Goal: Information Seeking & Learning: Understand process/instructions

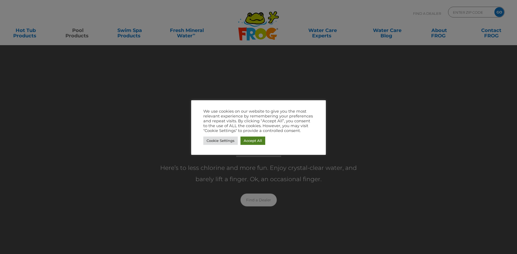
click at [243, 142] on link "Accept All" at bounding box center [252, 141] width 25 height 8
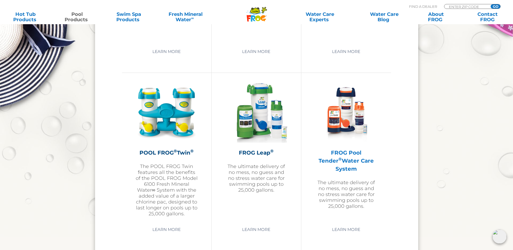
scroll to position [942, 0]
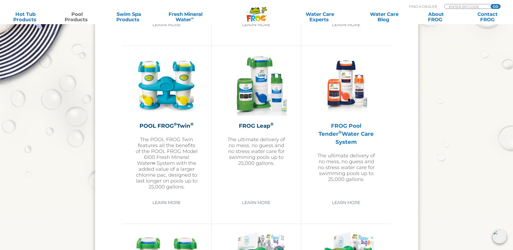
click at [355, 135] on h2 "FROG Pool Tender ® Water Care System" at bounding box center [346, 134] width 63 height 24
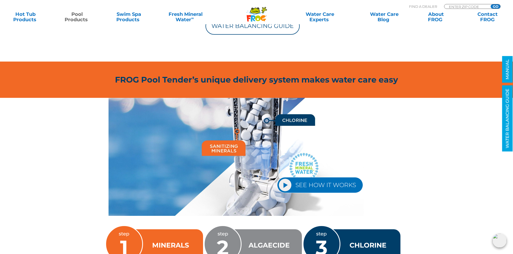
scroll to position [565, 0]
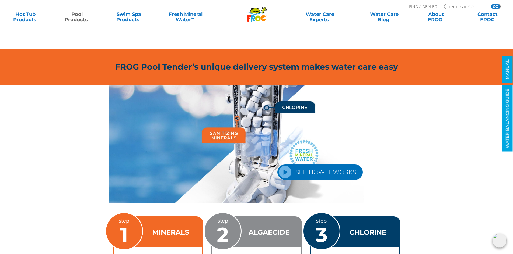
click at [286, 172] on link "SEE HOW IT WORKS" at bounding box center [320, 173] width 86 height 16
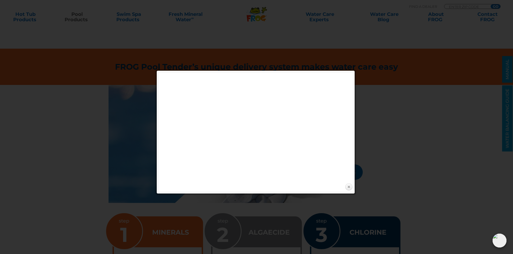
click at [350, 187] on link "Close" at bounding box center [349, 187] width 8 height 8
